Goal: Navigation & Orientation: Find specific page/section

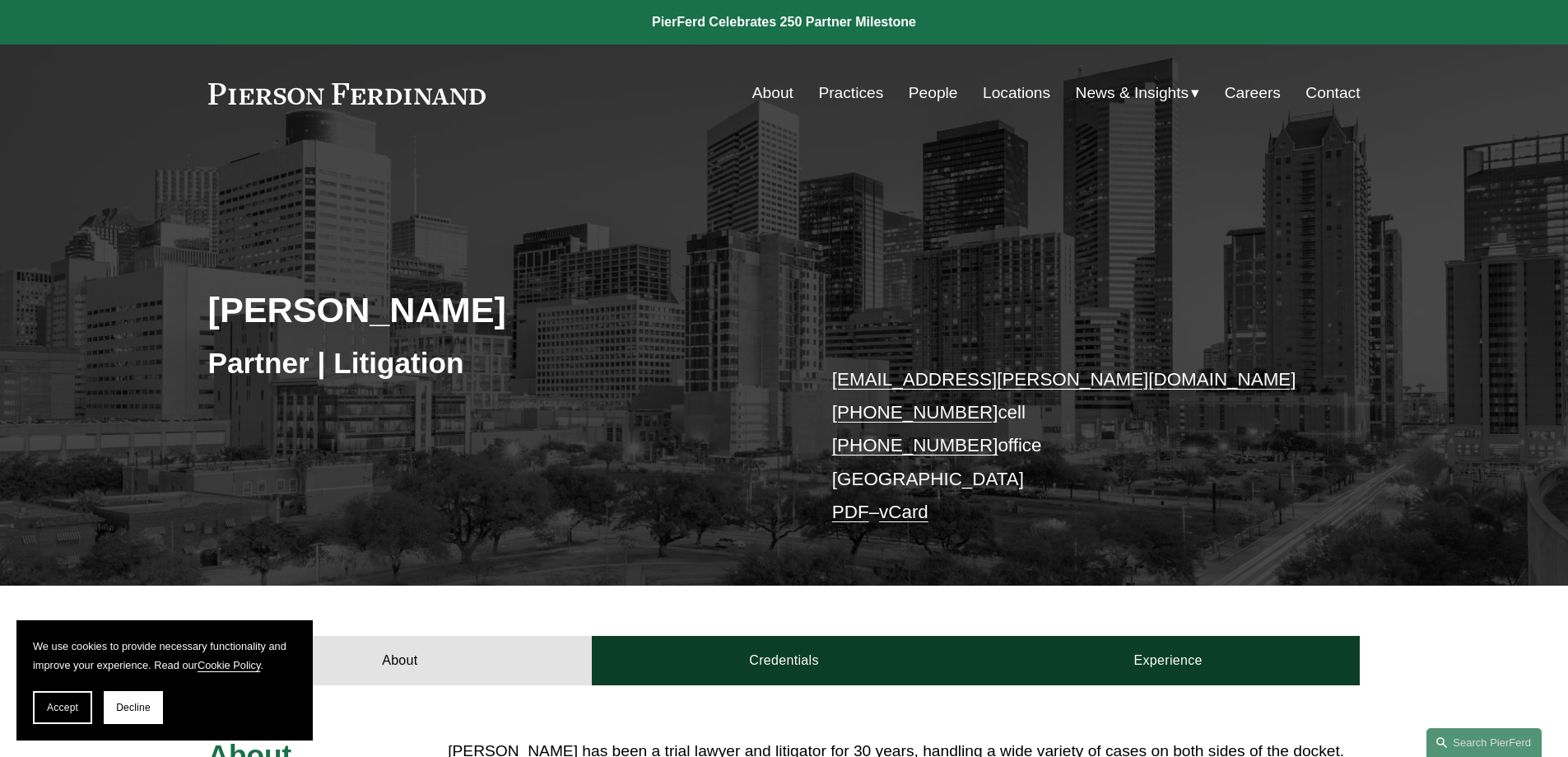
click at [1001, 89] on link "Locations" at bounding box center [1016, 92] width 68 height 32
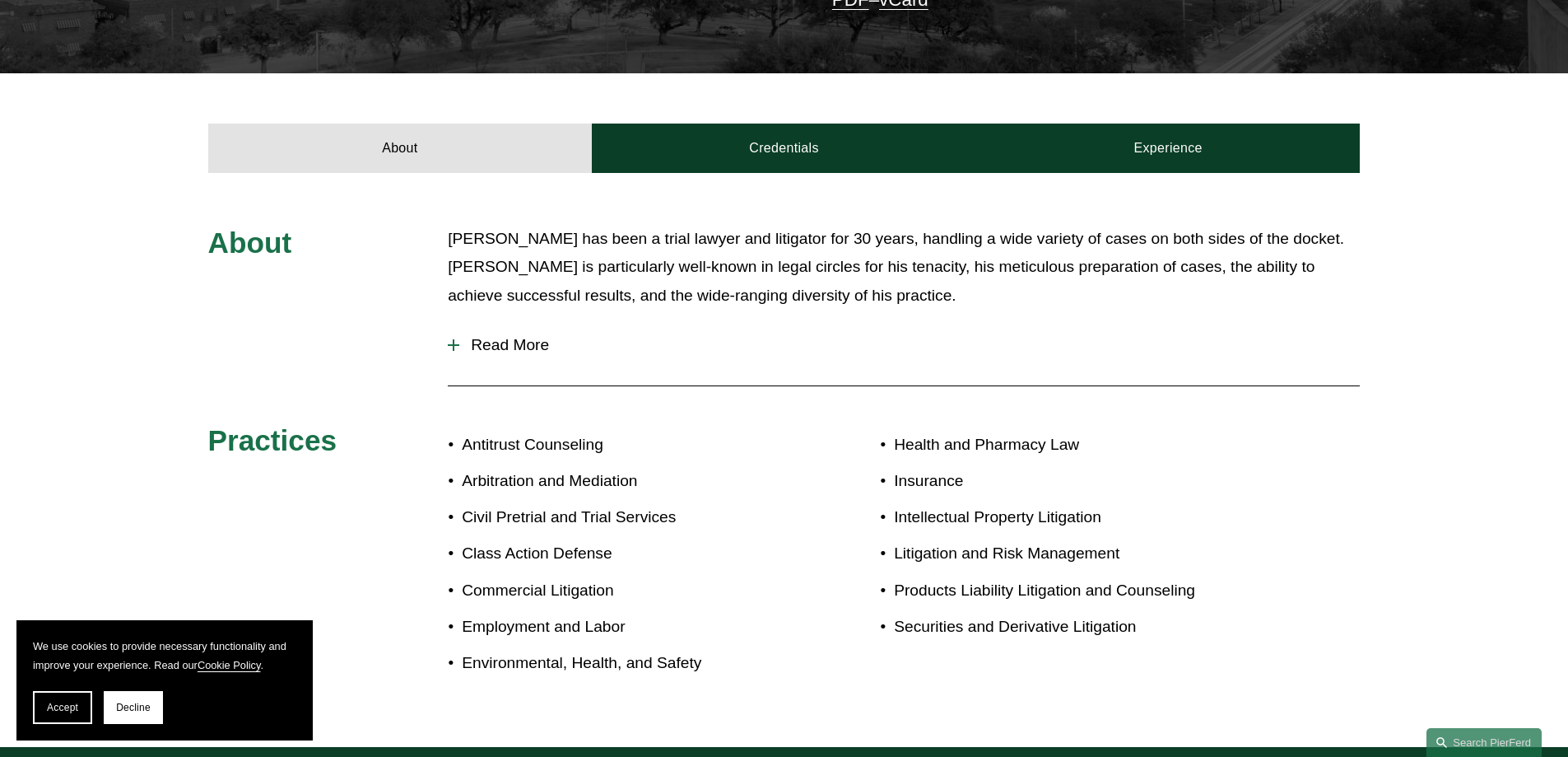
scroll to position [468, 0]
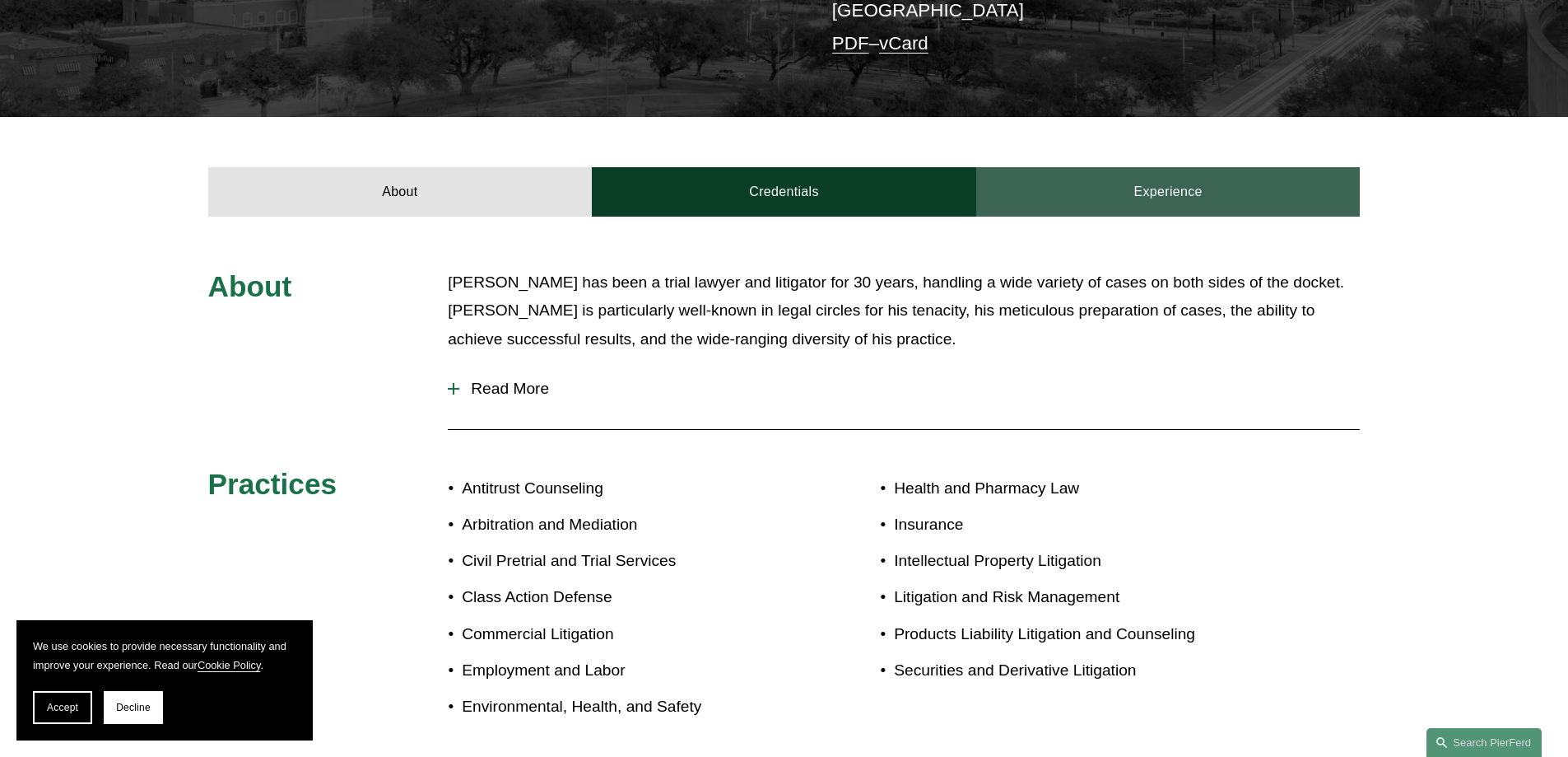
click at [1144, 192] on link "Experience" at bounding box center [1168, 192] width 384 height 50
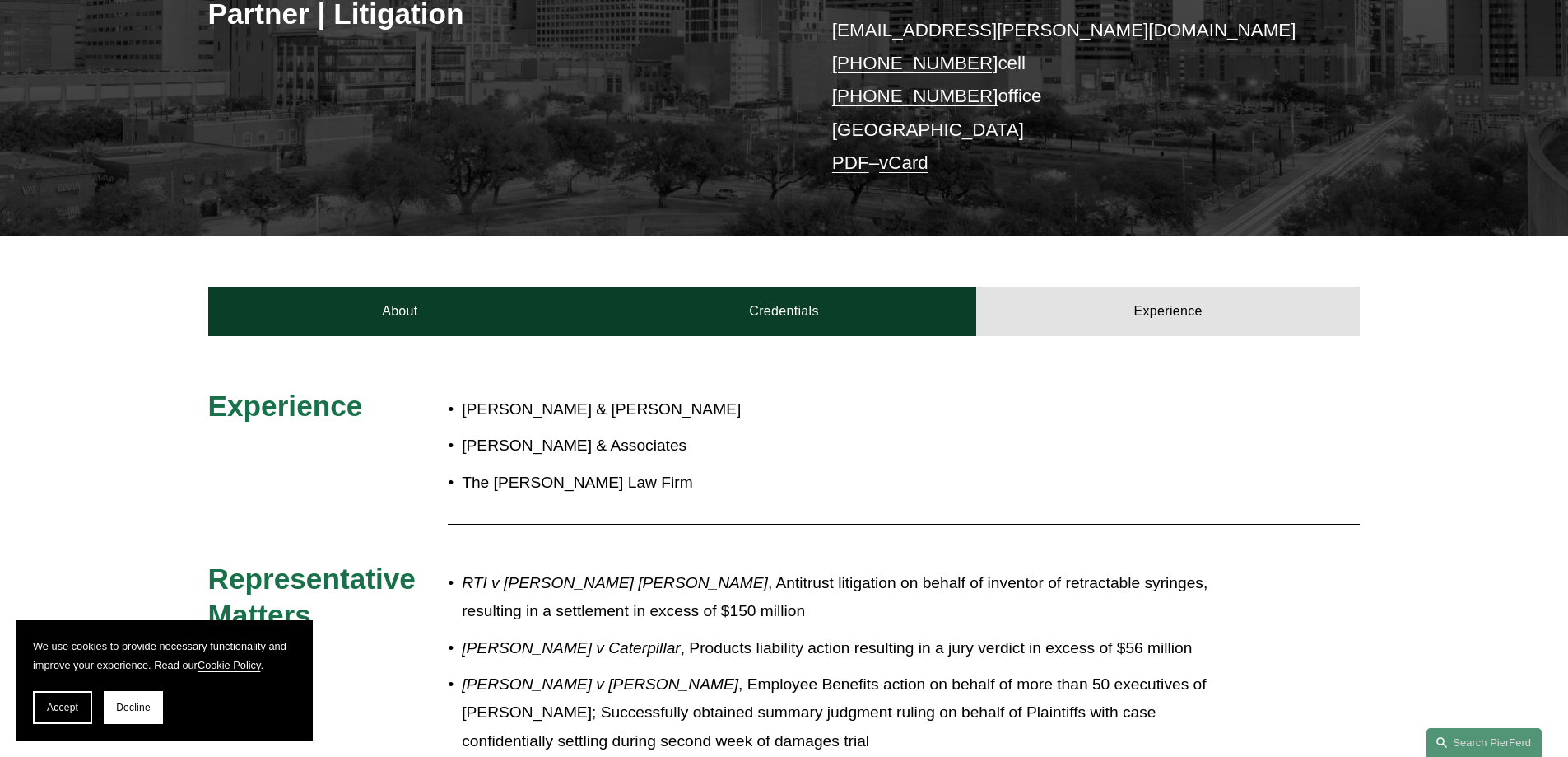
scroll to position [304, 0]
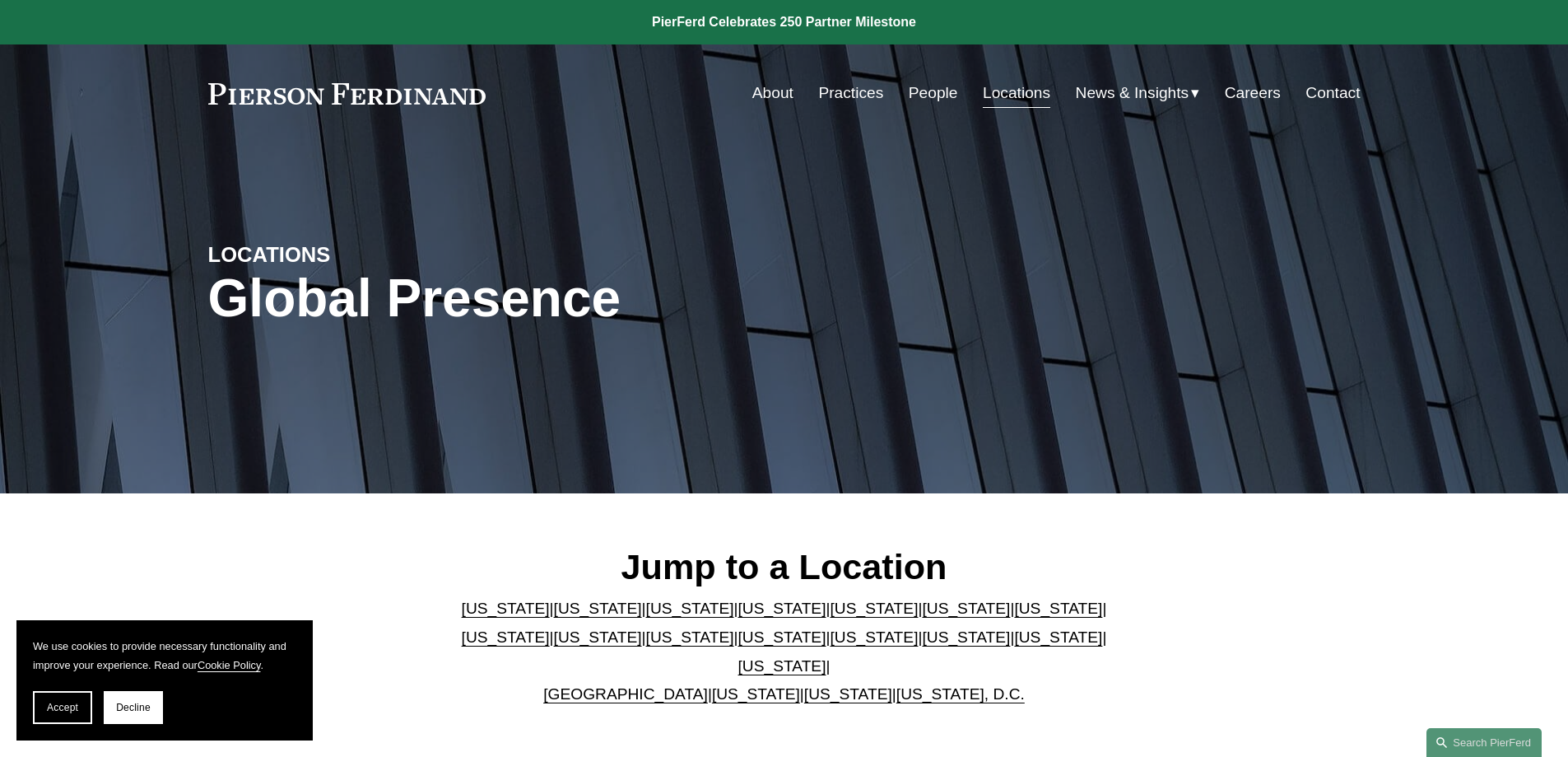
click at [858, 97] on link "Practices" at bounding box center [851, 92] width 65 height 32
